Goal: Check status: Check status

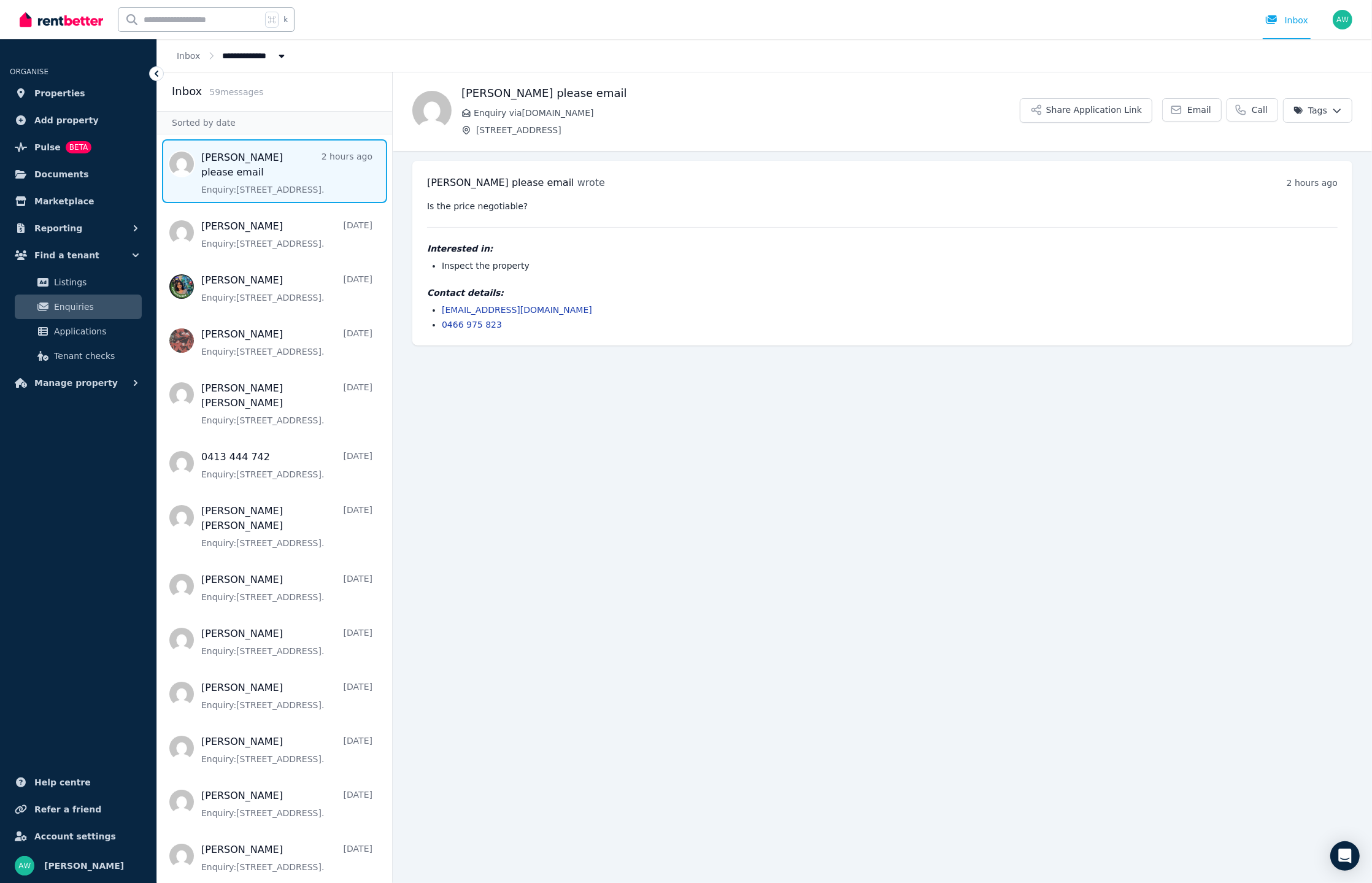
click at [52, 12] on img at bounding box center [61, 20] width 84 height 19
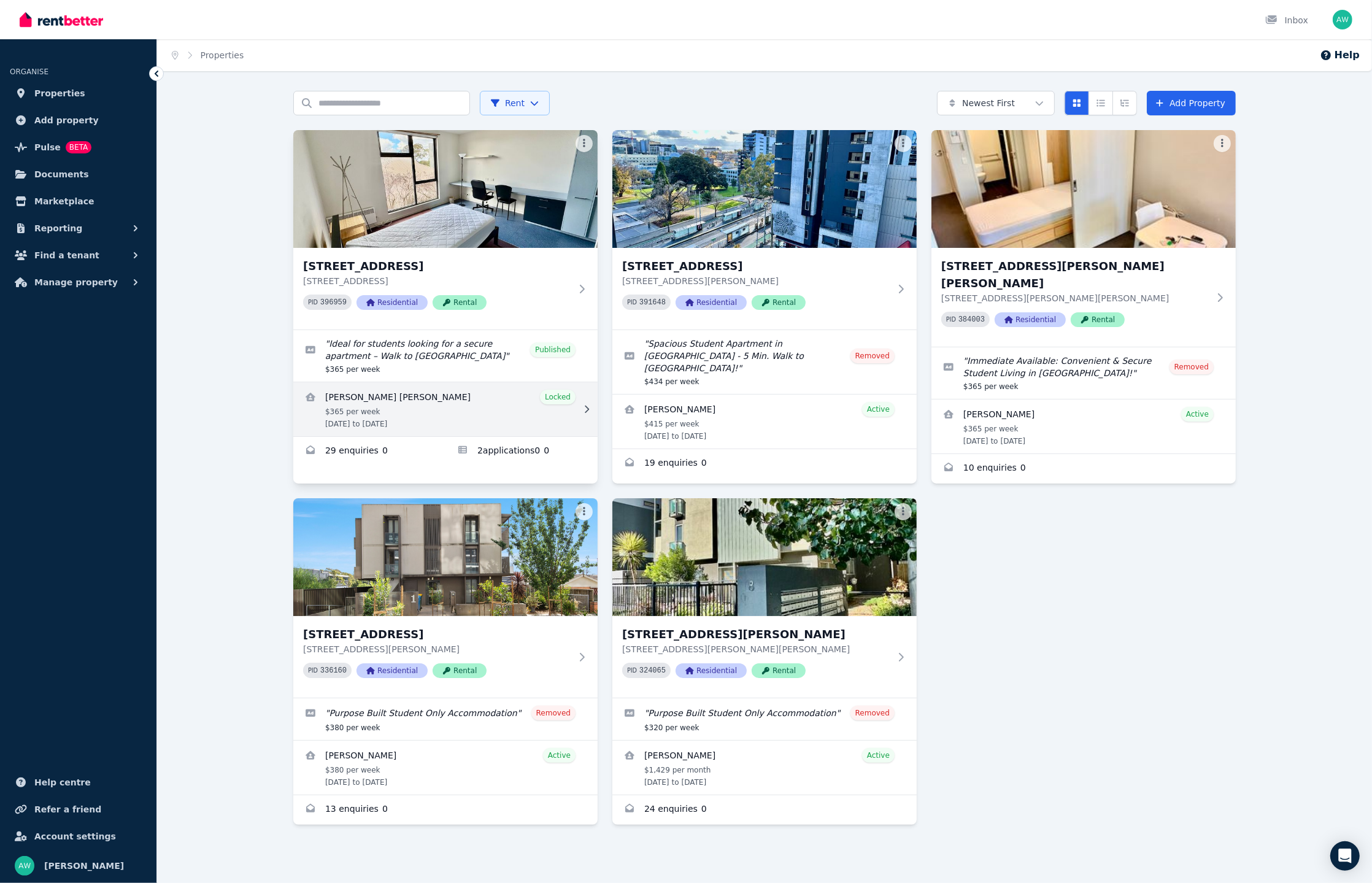
click at [418, 418] on link "View details for Gowtham Sriram Selvakumar" at bounding box center [445, 409] width 304 height 54
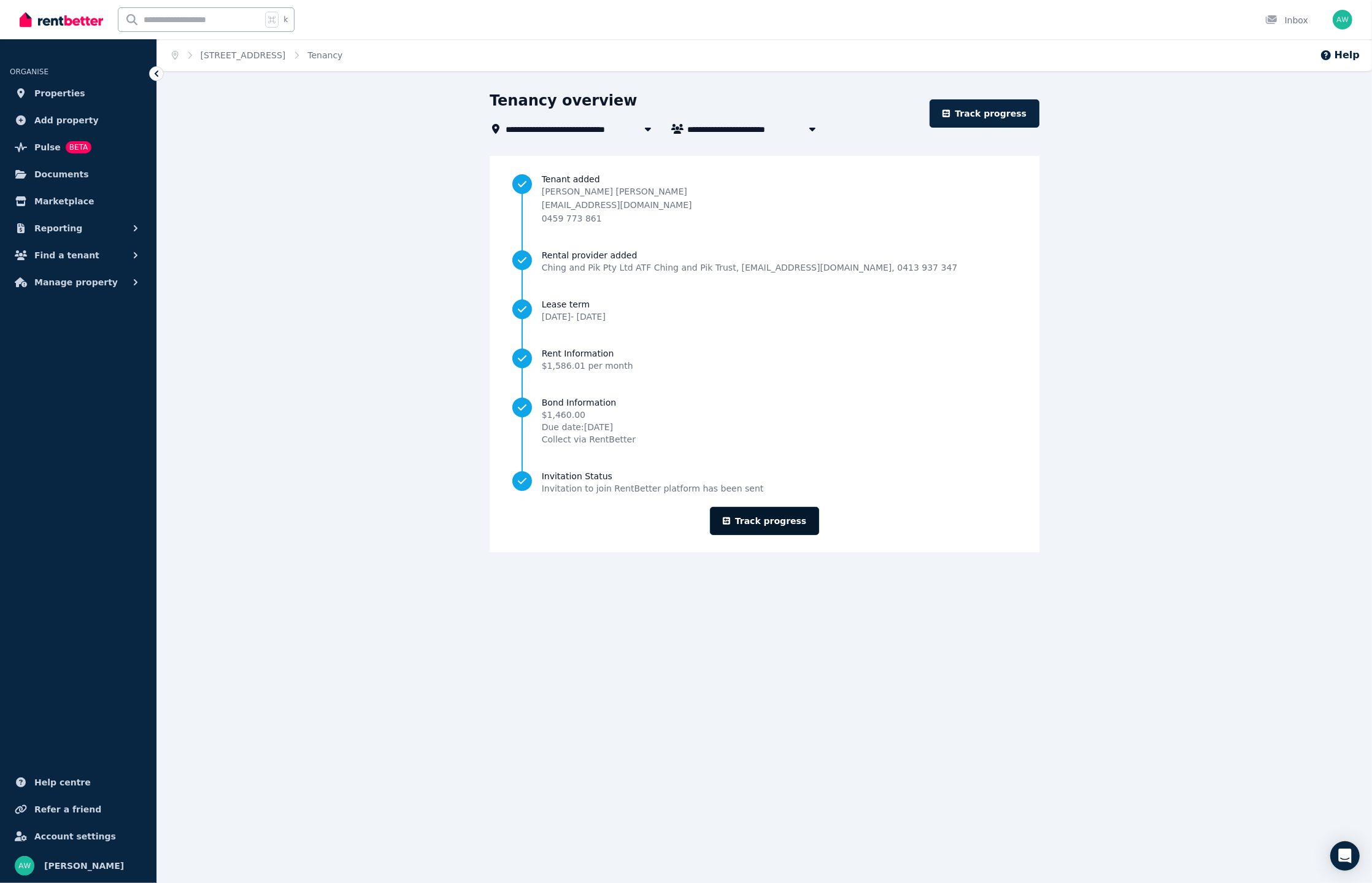
click at [766, 513] on link "Track progress" at bounding box center [765, 521] width 110 height 28
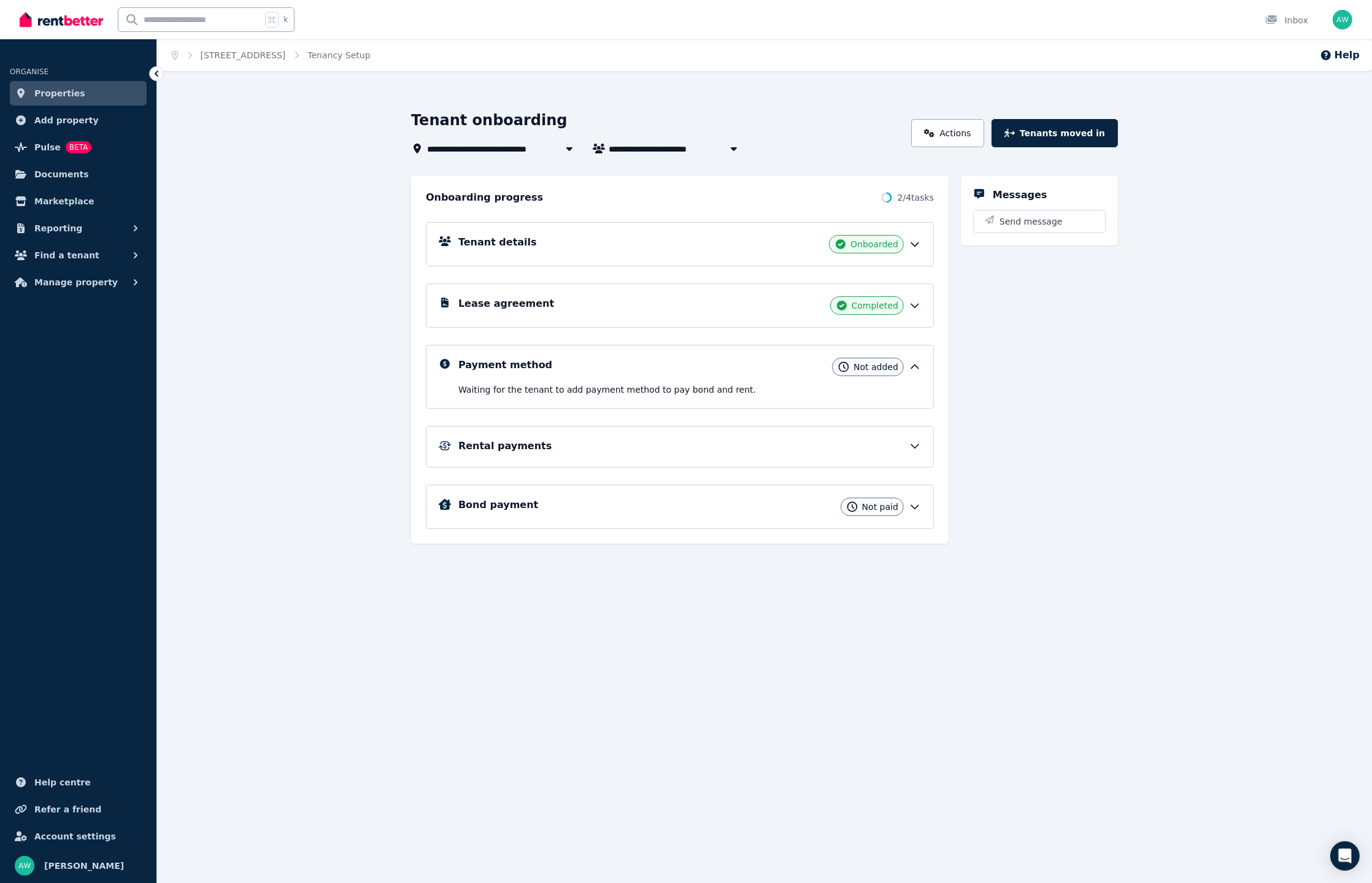
click at [190, 289] on div "**********" at bounding box center [765, 506] width 1215 height 792
